Goal: Task Accomplishment & Management: Use online tool/utility

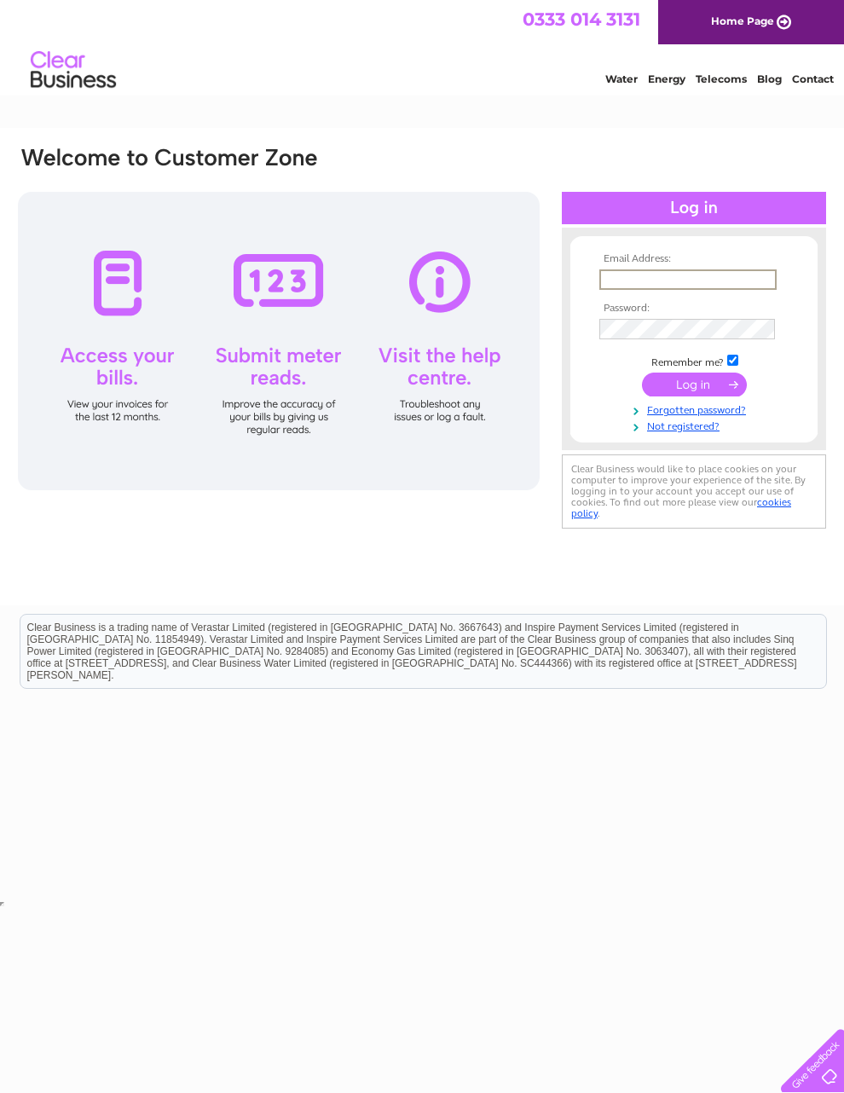
type input "targetstorageservices@gmail.com"
click at [694, 391] on input "submit" at bounding box center [694, 385] width 105 height 24
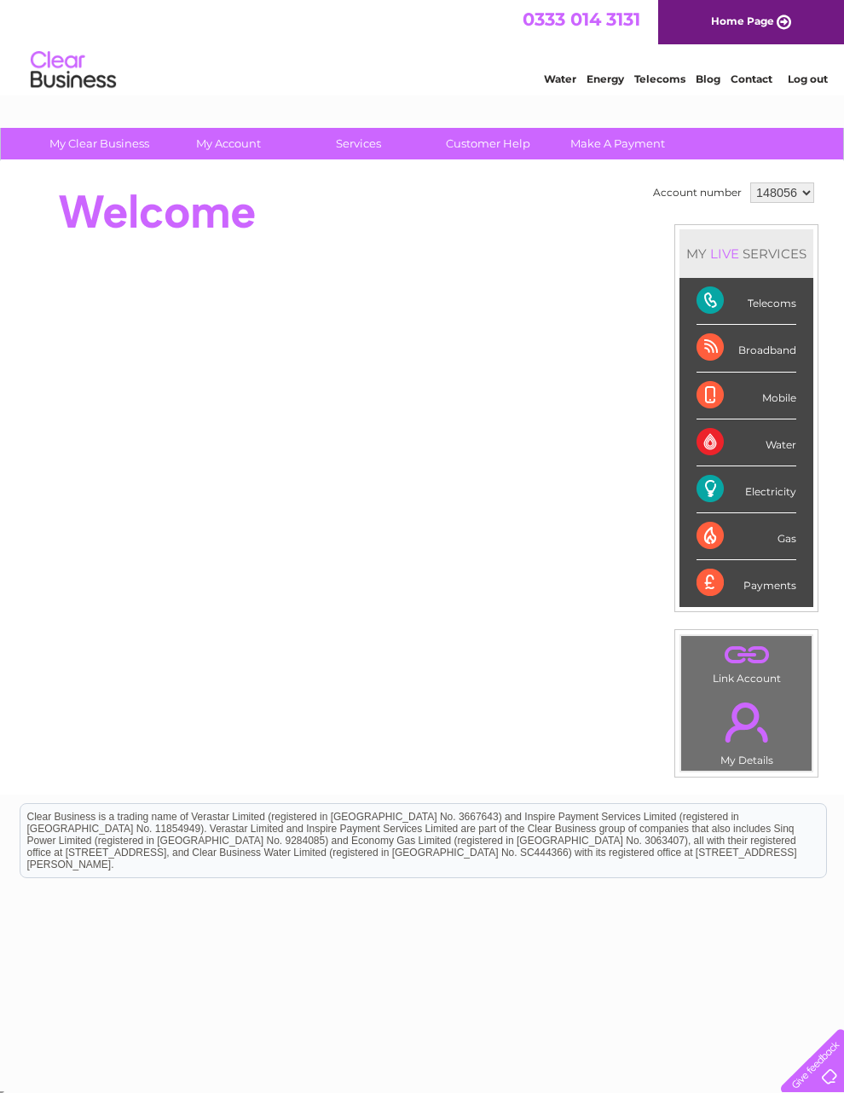
click at [491, 137] on link "Customer Help" at bounding box center [488, 144] width 141 height 32
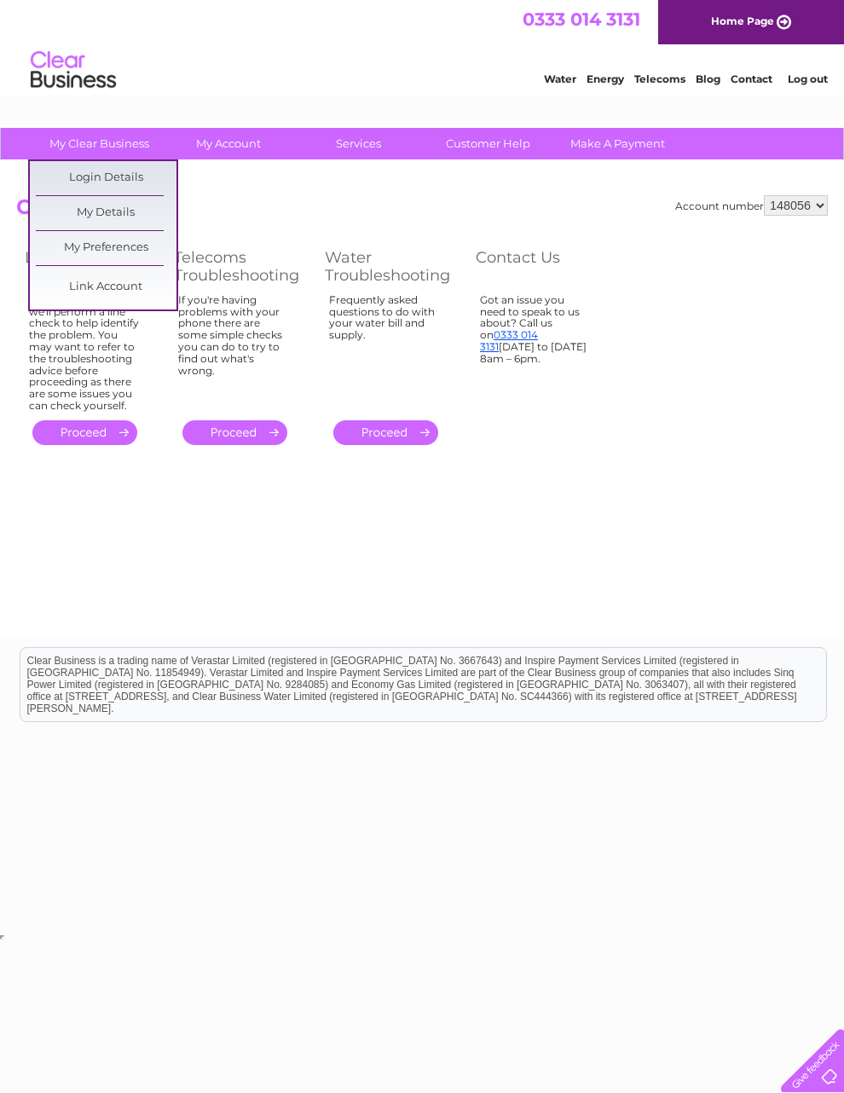
click at [134, 213] on link "My Details" at bounding box center [106, 213] width 141 height 34
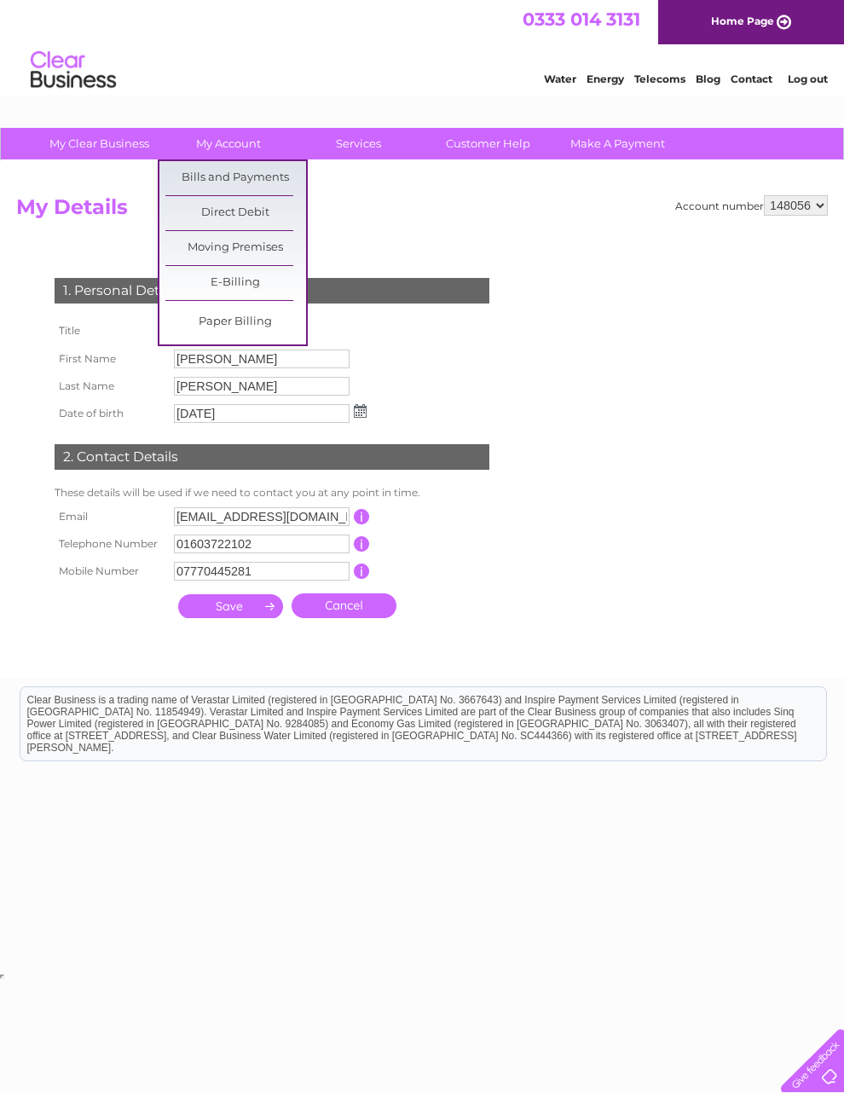
click at [273, 240] on link "Moving Premises" at bounding box center [235, 248] width 141 height 34
click at [231, 135] on link "My Account" at bounding box center [229, 144] width 141 height 32
click at [263, 171] on link "Bills and Payments" at bounding box center [235, 178] width 141 height 34
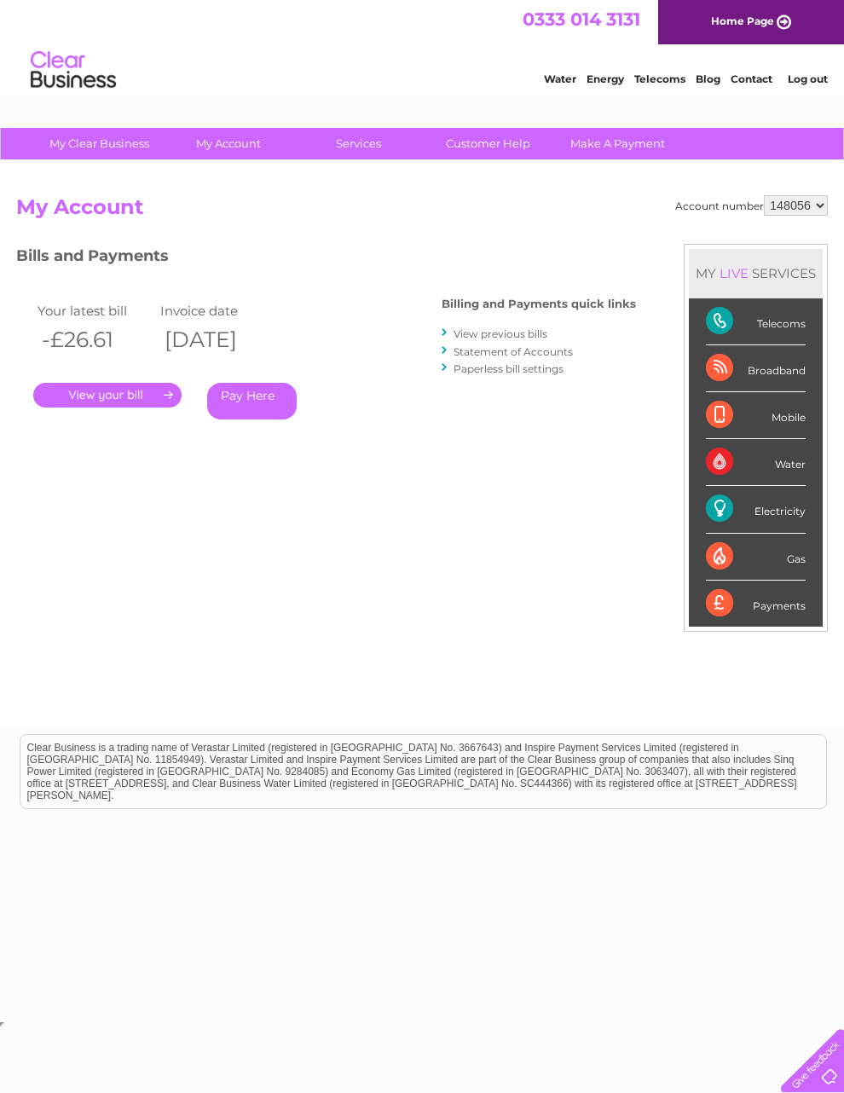
click at [489, 137] on link "Customer Help" at bounding box center [488, 144] width 141 height 32
click at [765, 520] on div "Electricity" at bounding box center [756, 509] width 100 height 47
click at [734, 512] on div "Electricity" at bounding box center [756, 509] width 100 height 47
click at [770, 511] on div "Electricity" at bounding box center [756, 509] width 100 height 47
click at [778, 513] on div "Electricity" at bounding box center [756, 509] width 100 height 47
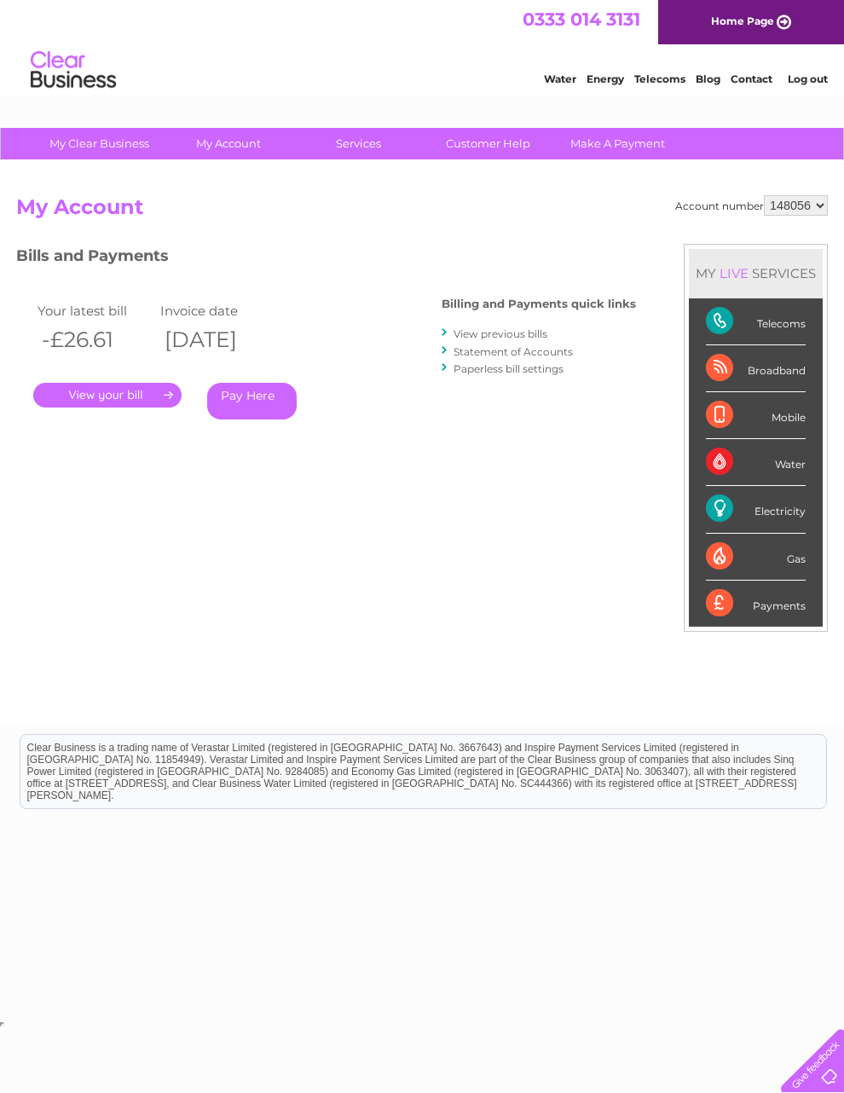
click at [773, 515] on div "Electricity" at bounding box center [756, 509] width 100 height 47
click at [745, 518] on div "Electricity" at bounding box center [756, 509] width 100 height 47
click at [730, 519] on div "Electricity" at bounding box center [756, 509] width 100 height 47
click at [732, 513] on div "Electricity" at bounding box center [756, 509] width 100 height 47
click at [739, 514] on div "Electricity" at bounding box center [756, 509] width 100 height 47
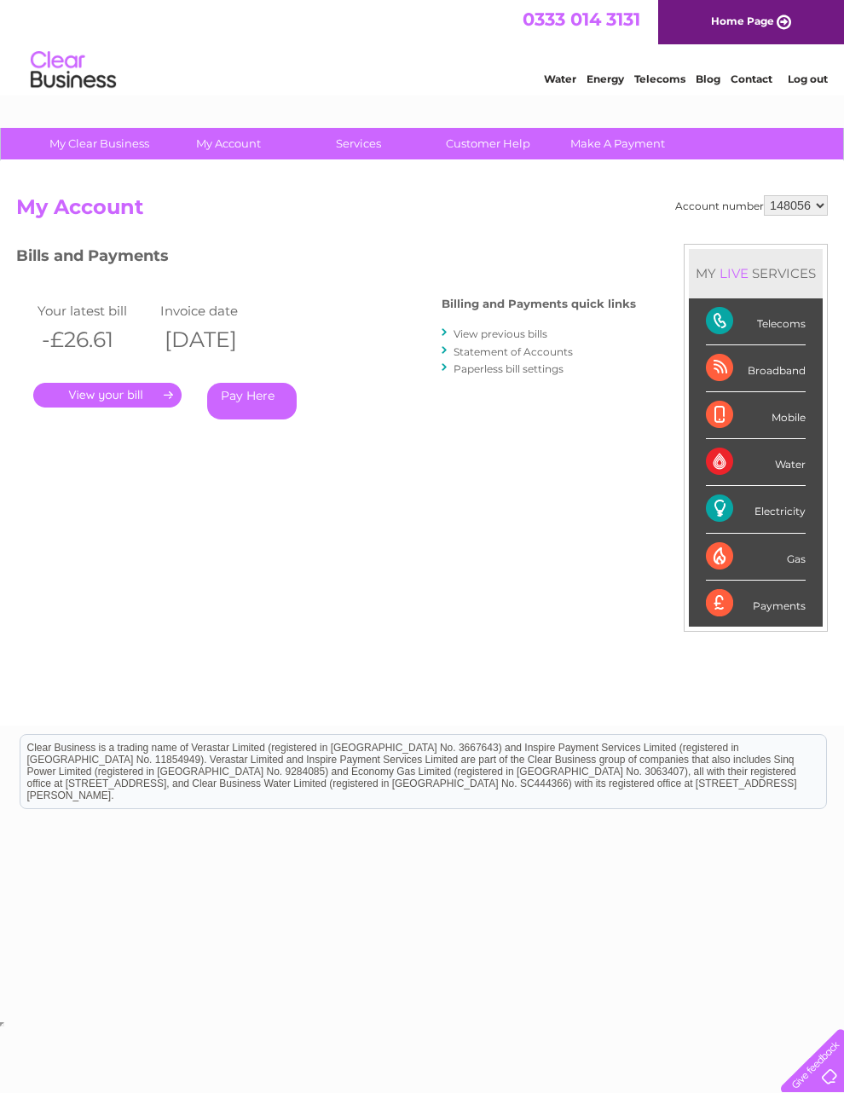
click at [741, 518] on div "Electricity" at bounding box center [756, 509] width 100 height 47
click at [752, 521] on div "Electricity" at bounding box center [756, 509] width 100 height 47
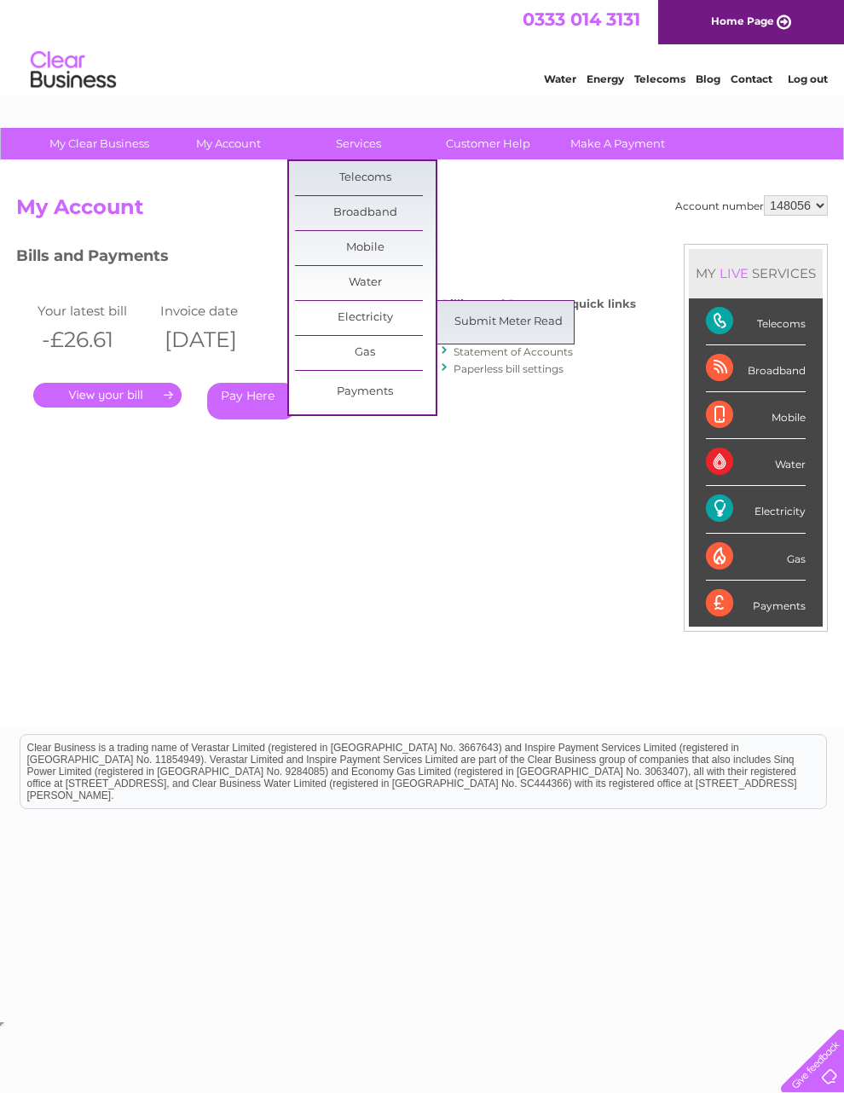
click at [380, 307] on link "Electricity" at bounding box center [365, 318] width 141 height 34
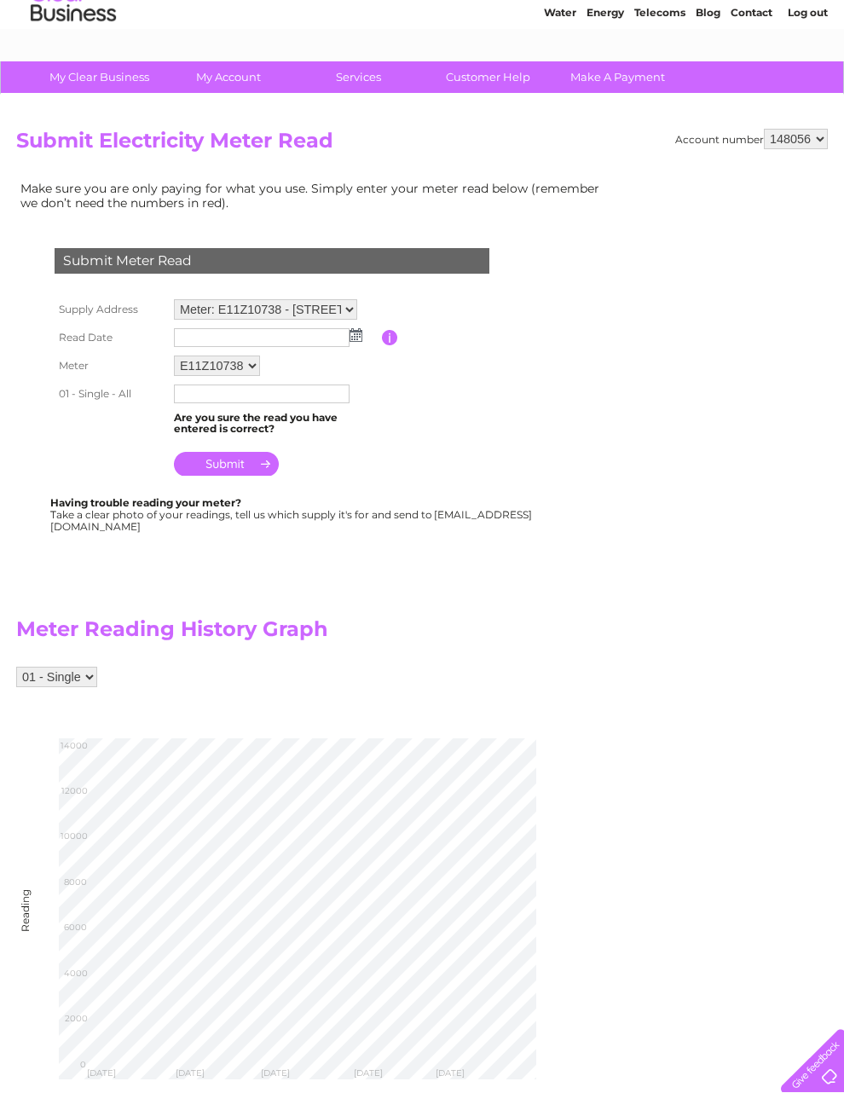
scroll to position [67, 0]
click at [234, 470] on input "submit" at bounding box center [226, 463] width 105 height 24
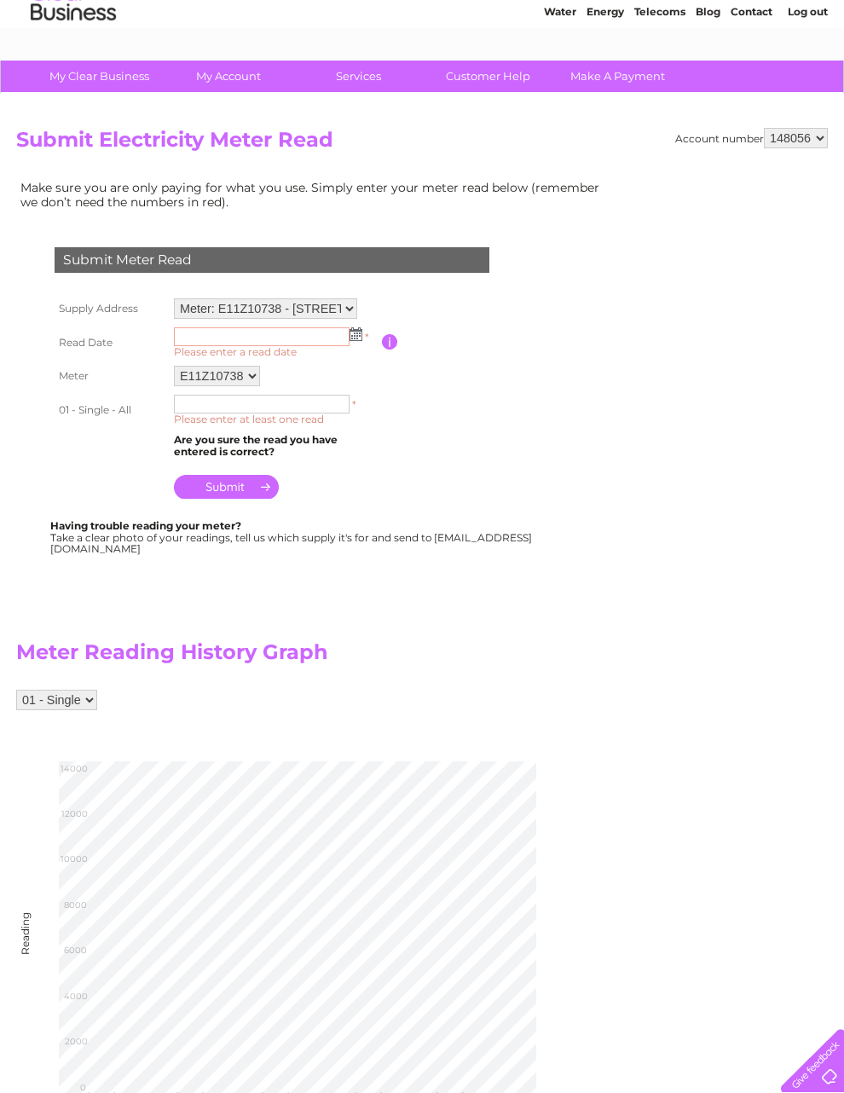
click at [255, 342] on input "text" at bounding box center [262, 336] width 176 height 19
click at [307, 335] on input "text" at bounding box center [262, 337] width 177 height 20
click at [357, 339] on img at bounding box center [357, 335] width 13 height 14
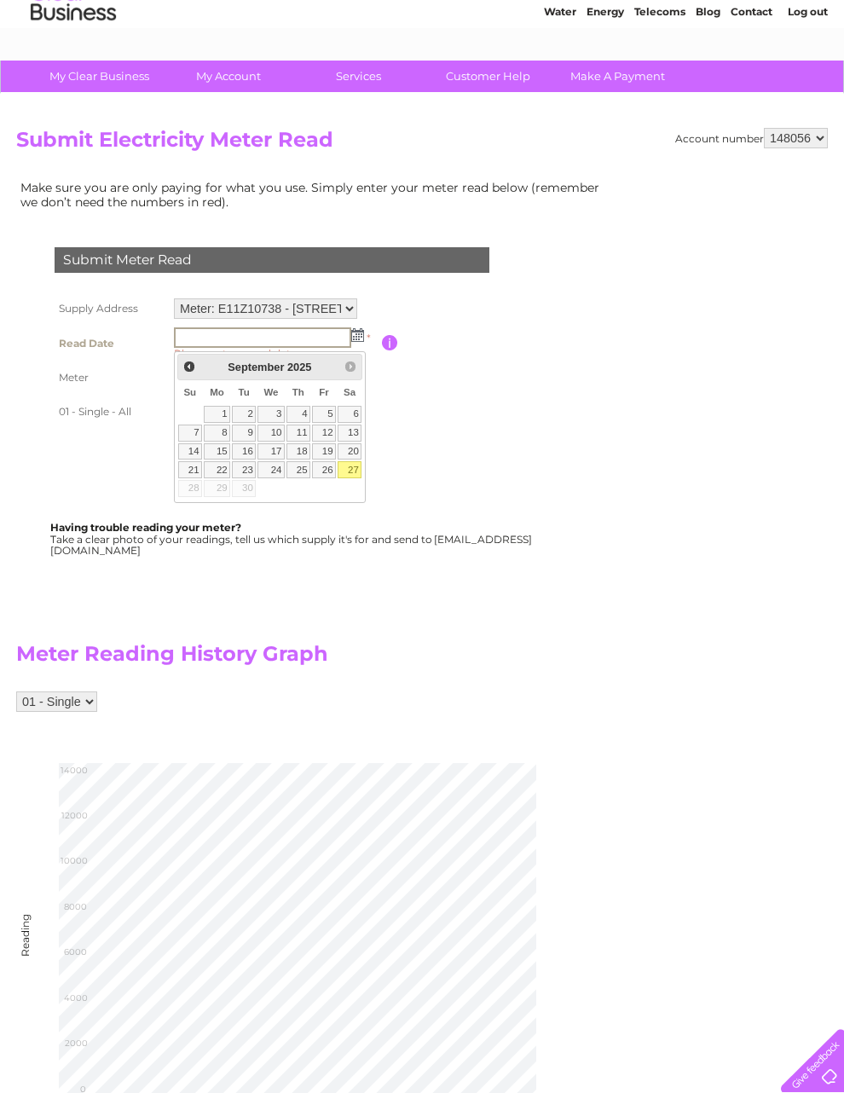
click at [199, 358] on link "Prev" at bounding box center [190, 366] width 20 height 20
click at [336, 485] on link "29" at bounding box center [324, 488] width 24 height 17
type input "[DATE]"
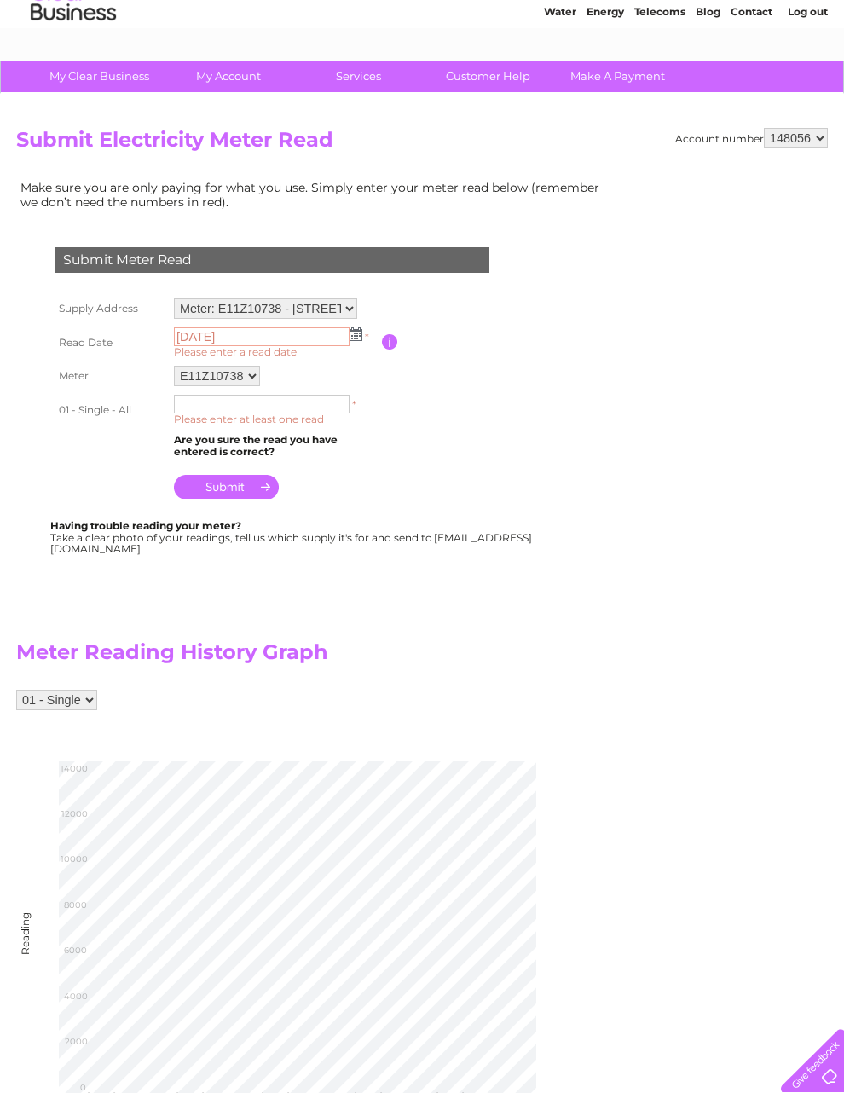
click at [261, 406] on input "text" at bounding box center [262, 404] width 176 height 19
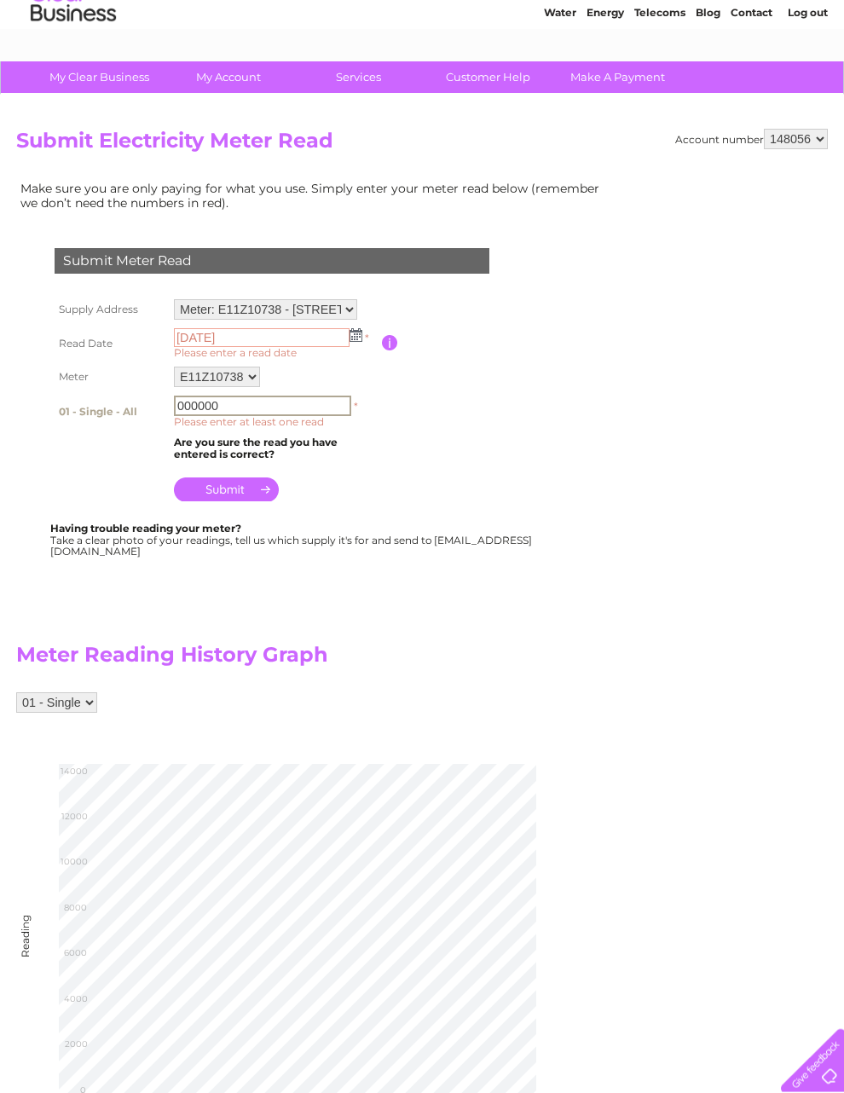
type input "000000"
click at [237, 492] on input "submit" at bounding box center [226, 490] width 105 height 24
